Goal: Transaction & Acquisition: Purchase product/service

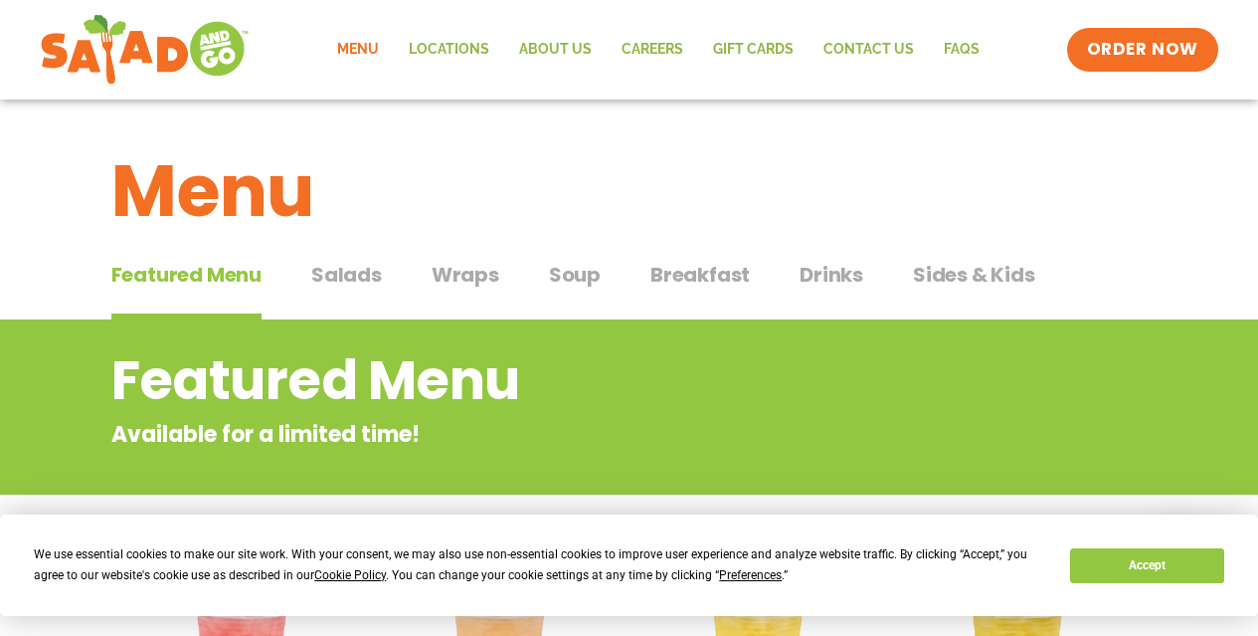
click at [345, 269] on span "Salads" at bounding box center [346, 275] width 71 height 30
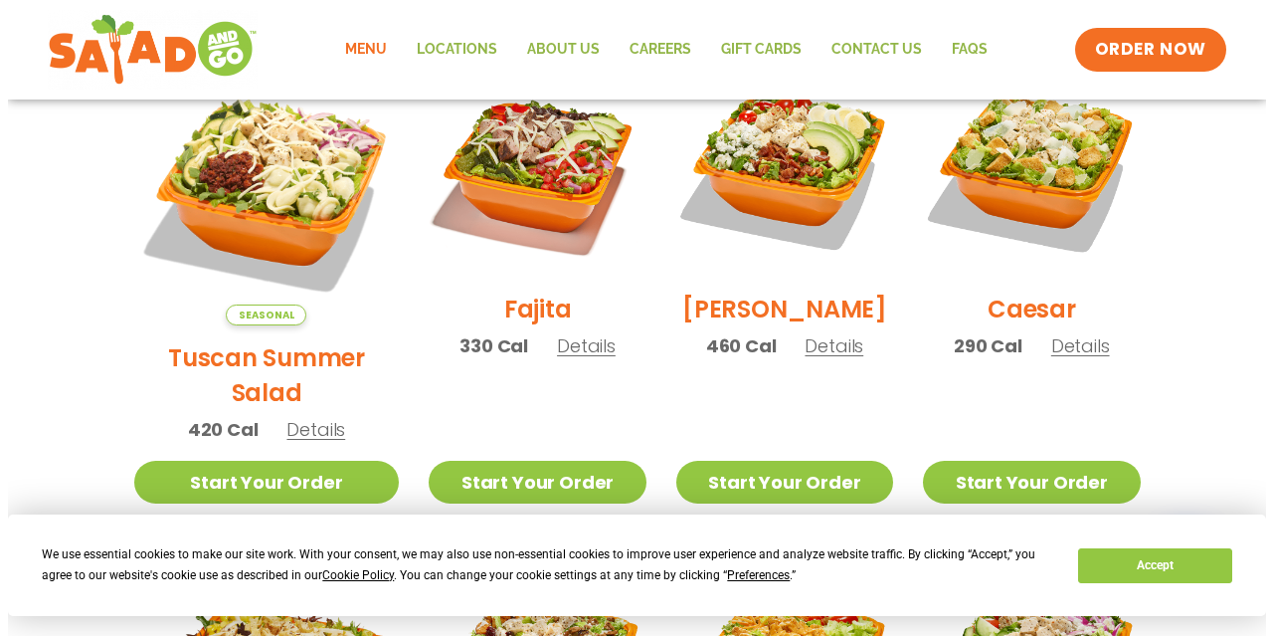
scroll to position [602, 0]
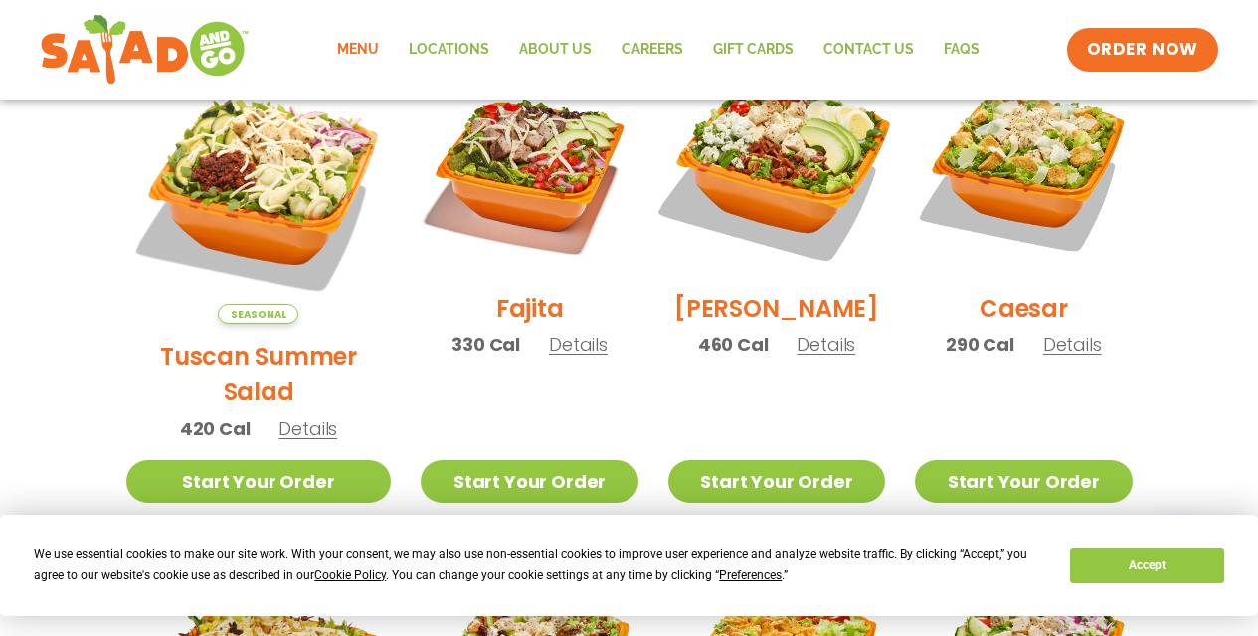
click at [776, 194] on img at bounding box center [777, 167] width 255 height 255
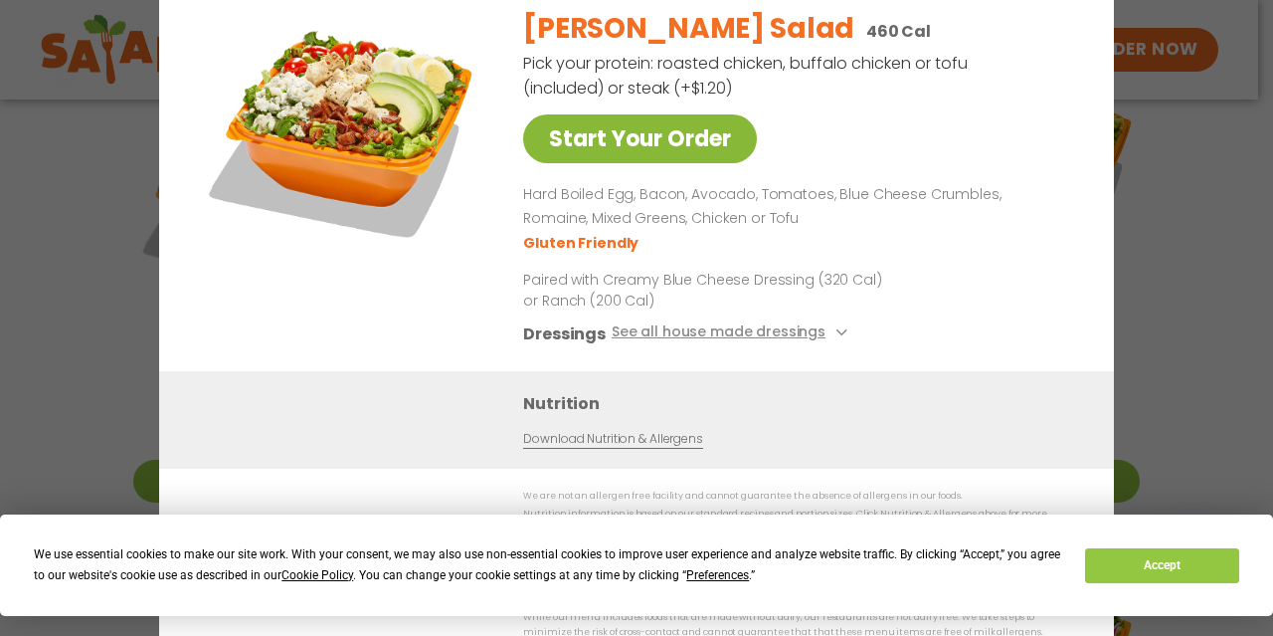
click at [649, 146] on link "Start Your Order" at bounding box center [640, 138] width 234 height 49
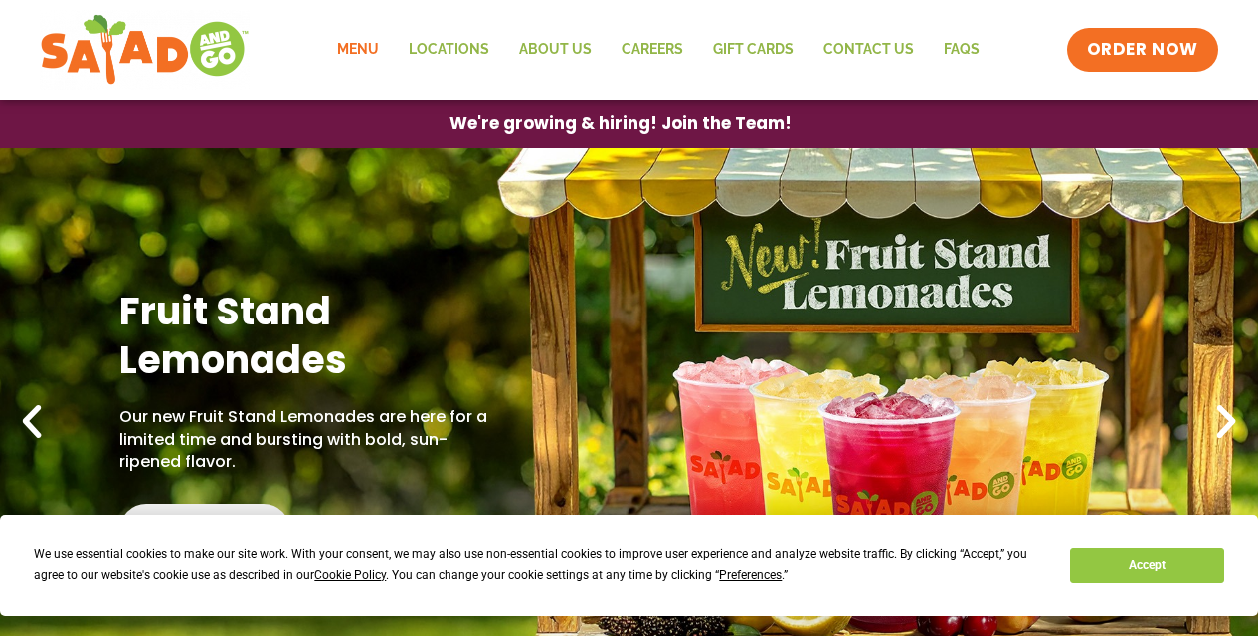
click at [360, 47] on link "Menu" at bounding box center [358, 50] width 72 height 46
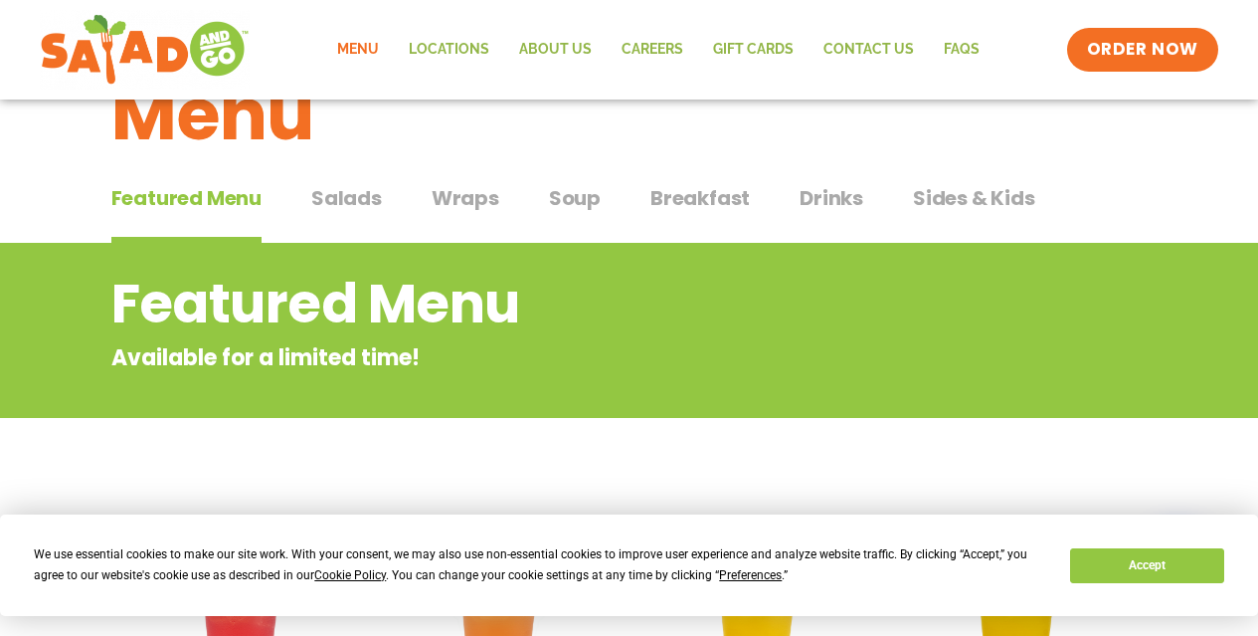
scroll to position [78, 0]
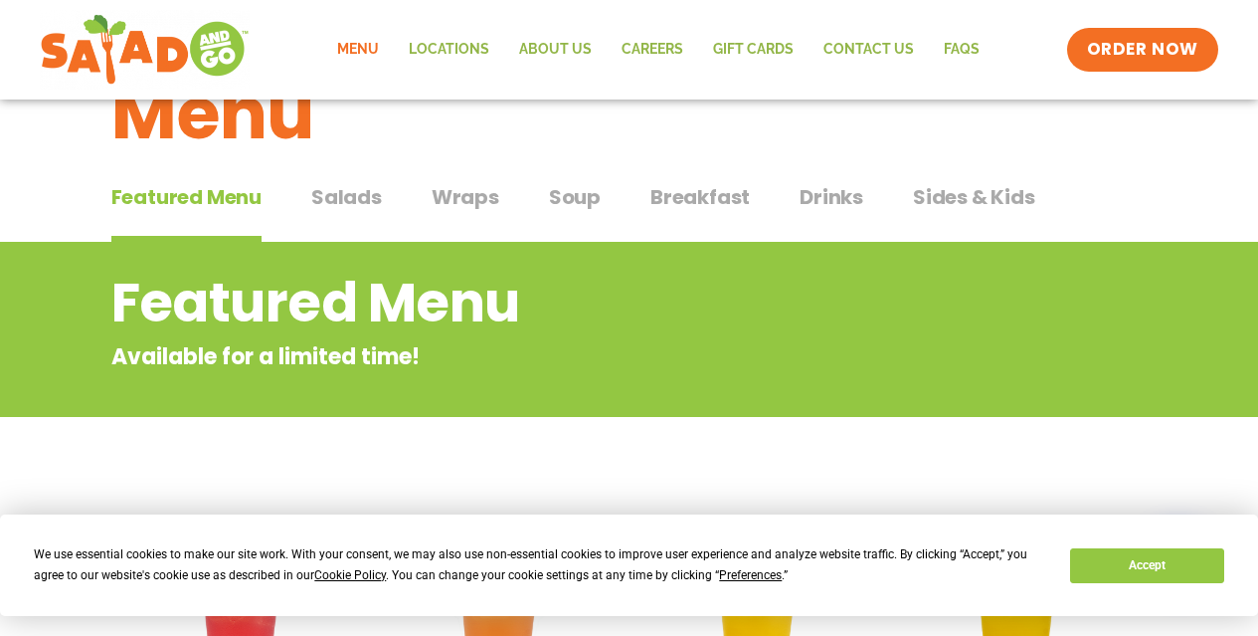
click at [345, 203] on span "Salads" at bounding box center [346, 197] width 71 height 30
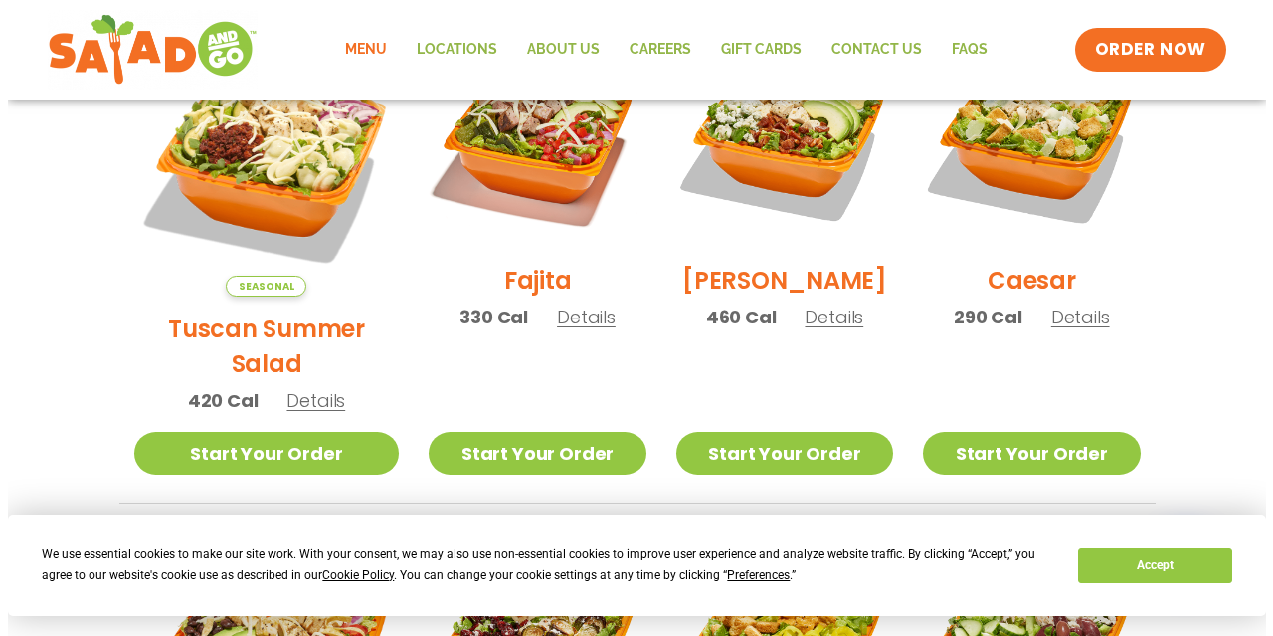
scroll to position [631, 0]
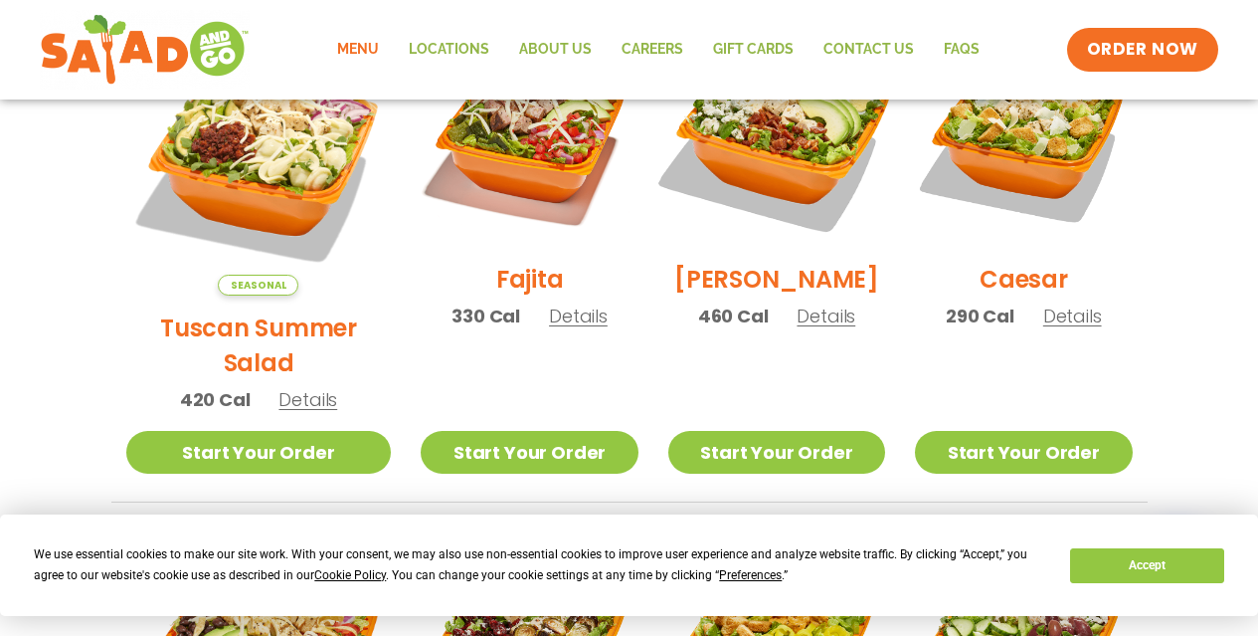
click at [768, 155] on img at bounding box center [777, 138] width 255 height 255
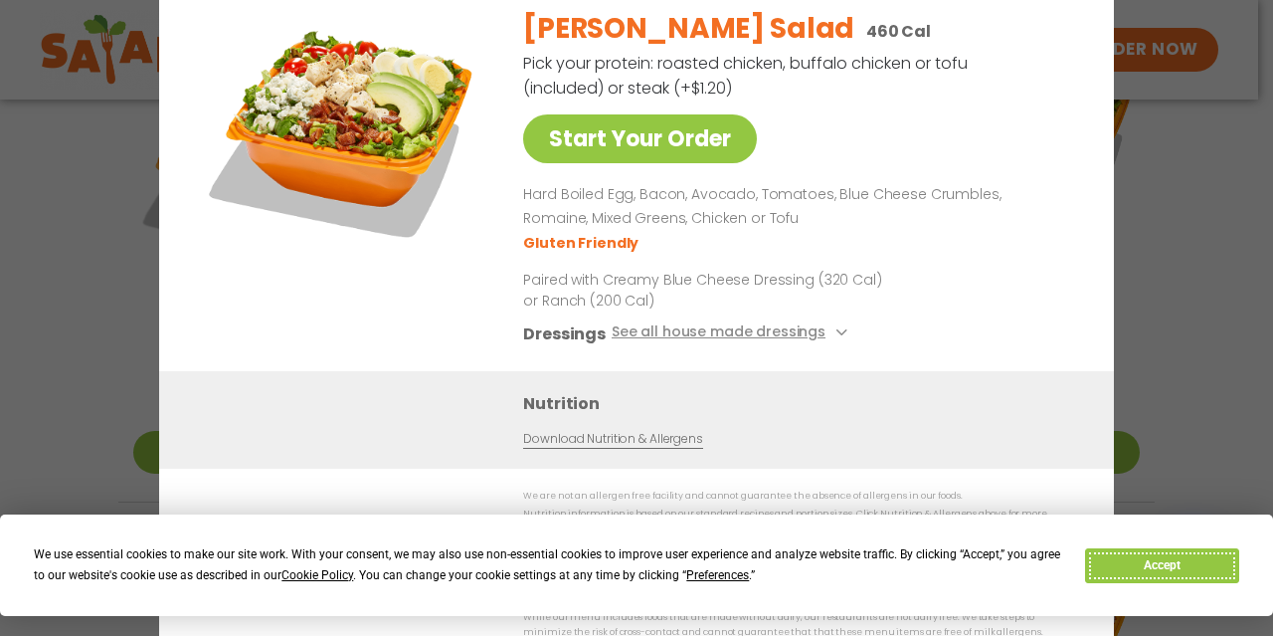
click at [1176, 564] on button "Accept" at bounding box center [1161, 565] width 153 height 35
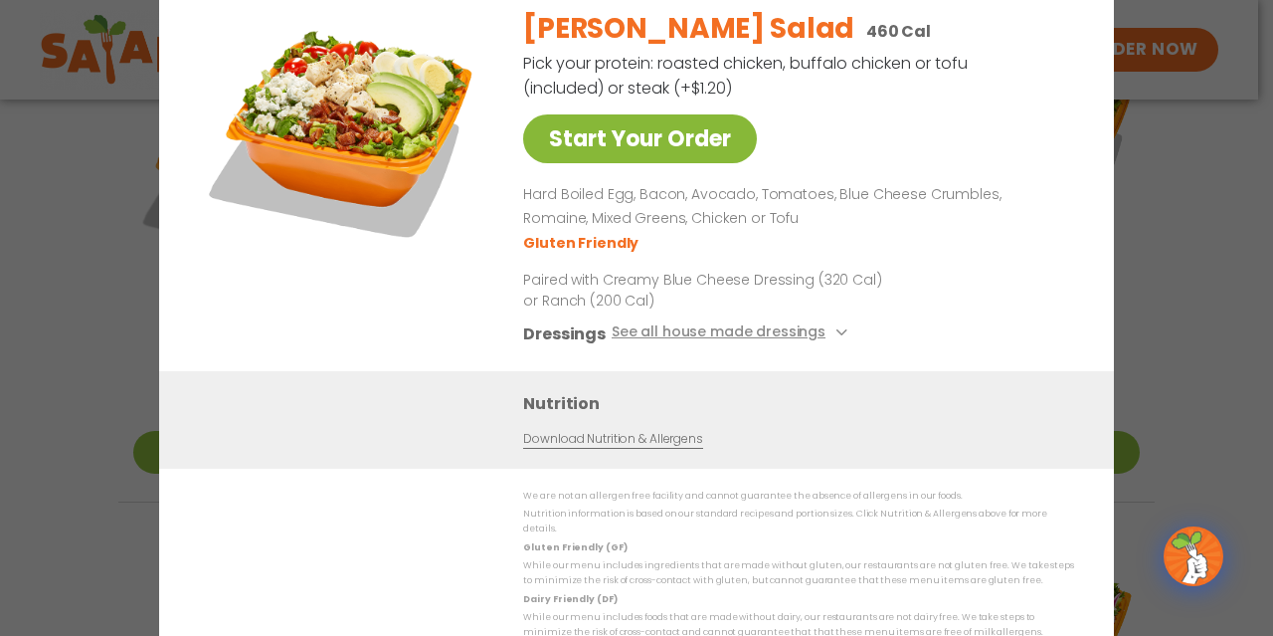
click at [632, 148] on link "Start Your Order" at bounding box center [640, 138] width 234 height 49
